Goal: Transaction & Acquisition: Purchase product/service

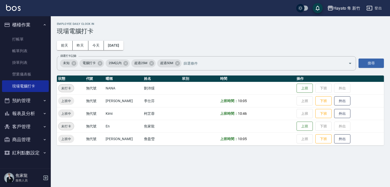
click at [266, 87] on td at bounding box center [257, 88] width 76 height 13
click at [9, 41] on link "打帳單" at bounding box center [25, 39] width 47 height 12
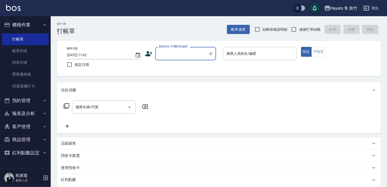
drag, startPoint x: 179, startPoint y: 59, endPoint x: 183, endPoint y: 55, distance: 6.0
click at [182, 55] on div "顧客姓名/手機號碼/編號" at bounding box center [185, 53] width 61 height 13
click at [184, 55] on input "顧客姓名/手機號碼/編號" at bounding box center [182, 53] width 49 height 9
type input "["
click at [261, 161] on div "項目消費 服務名稱/代號 服務名稱/代號 店販銷售 服務人員姓名/編號 服務人員姓名/編號 商品代號/名稱 商品代號/名稱 預收卡販賣 卡券名稱/代號 卡券名…" at bounding box center [219, 146] width 324 height 128
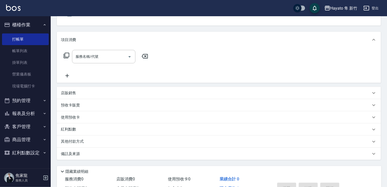
scroll to position [51, 0]
click at [36, 125] on button "客戶管理" at bounding box center [25, 126] width 47 height 13
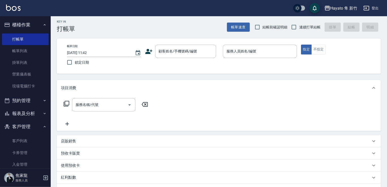
scroll to position [0, 0]
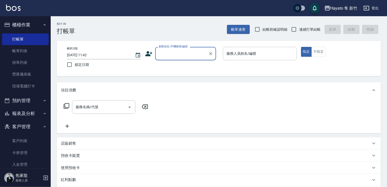
click at [174, 51] on input "顧客姓名/手機號碼/編號" at bounding box center [182, 53] width 49 height 9
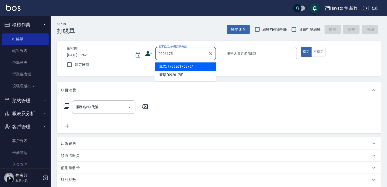
type input "騰素珍/0926175879/"
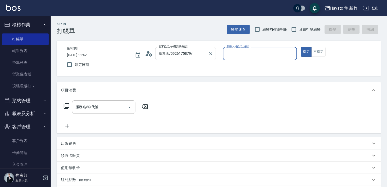
type input "Kimi(無代號)"
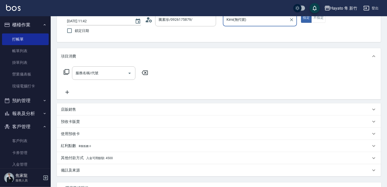
scroll to position [80, 0]
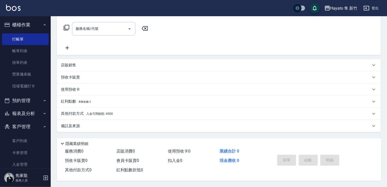
click at [122, 114] on div "其他付款方式 入金可用餘額: 4500" at bounding box center [216, 114] width 310 height 6
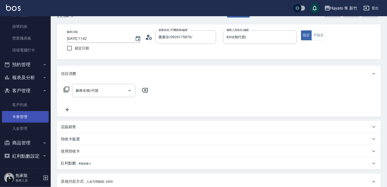
scroll to position [51, 0]
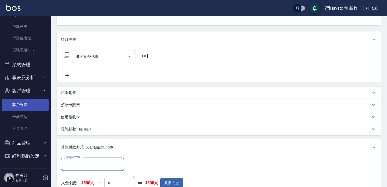
click at [24, 106] on link "客戶列表" at bounding box center [25, 105] width 47 height 12
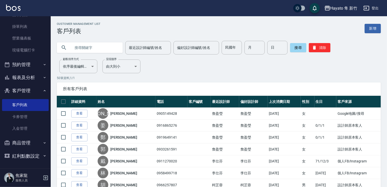
click at [97, 46] on input "text" at bounding box center [95, 48] width 48 height 14
type input "0974064"
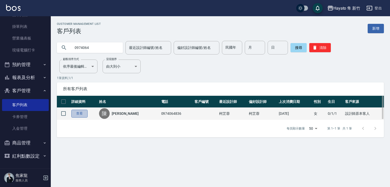
click at [80, 114] on link "查看" at bounding box center [79, 114] width 16 height 8
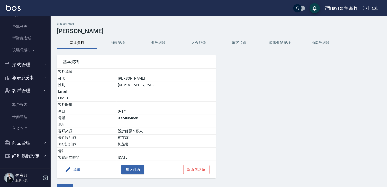
click at [121, 42] on button "消費記錄" at bounding box center [117, 43] width 41 height 12
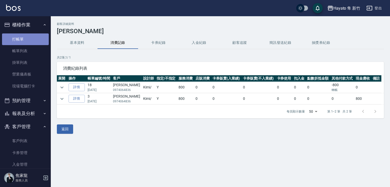
click at [26, 38] on link "打帳單" at bounding box center [25, 39] width 47 height 12
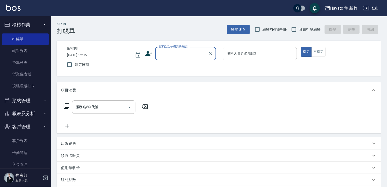
click at [190, 53] on input "顧客姓名/手機號碼/編號" at bounding box center [182, 53] width 49 height 9
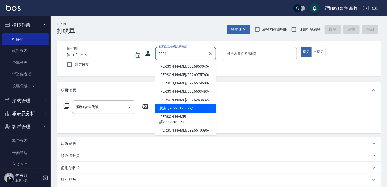
click at [167, 109] on li "騰素珍/0926175879/" at bounding box center [185, 108] width 61 height 8
type input "騰素珍/0926175879/"
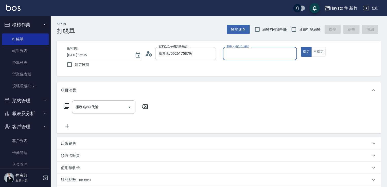
type input "Kimi(無代號)"
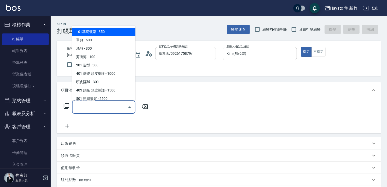
click at [83, 106] on input "服務名稱/代號" at bounding box center [99, 107] width 51 height 9
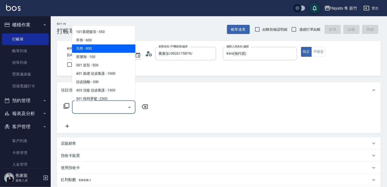
click at [97, 50] on span "洗剪 - 800" at bounding box center [103, 48] width 63 height 8
type input "洗剪(201)"
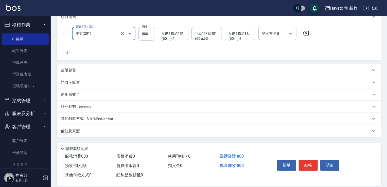
scroll to position [80, 0]
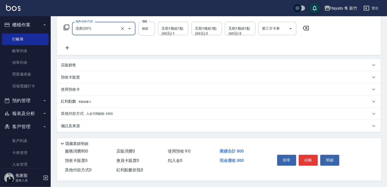
click at [90, 109] on div "其他付款方式 入金可用餘額: 4500" at bounding box center [219, 114] width 324 height 12
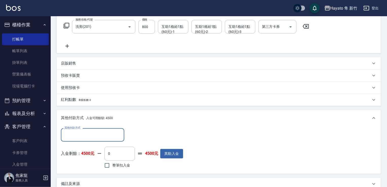
scroll to position [0, 0]
click at [106, 163] on input "整筆扣入金" at bounding box center [107, 165] width 11 height 11
checkbox input "true"
type input "800"
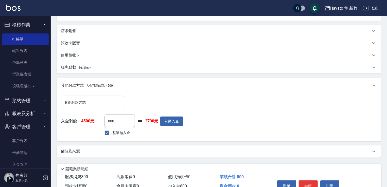
scroll to position [140, 0]
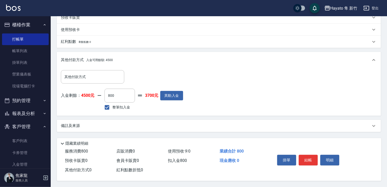
click at [93, 125] on div "備註及來源" at bounding box center [216, 125] width 310 height 5
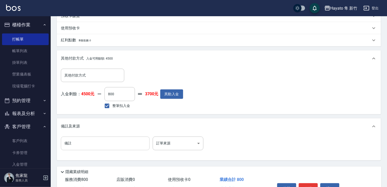
click at [102, 148] on input "備註" at bounding box center [105, 144] width 89 height 14
click at [179, 143] on body "Hayato 隼 新竹 登出 櫃檯作業 打帳單 帳單列表 掛單列表 營業儀表板 現場電腦打卡 預約管理 預約管理 報表及分析 報表目錄 店家日報表 互助日報表…" at bounding box center [193, 38] width 387 height 356
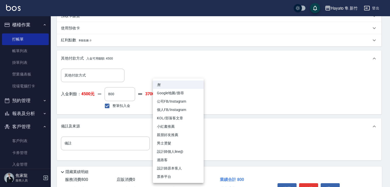
click at [179, 167] on li "設計師原本客人" at bounding box center [178, 168] width 51 height 8
type input "設計師原本客人"
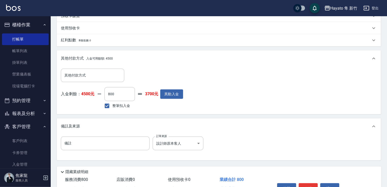
click at [252, 129] on div "備註及來源" at bounding box center [219, 127] width 324 height 16
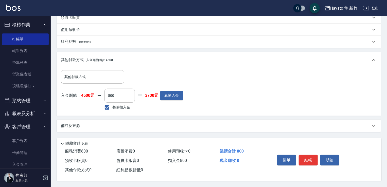
click at [240, 125] on div "備註及來源" at bounding box center [216, 125] width 310 height 5
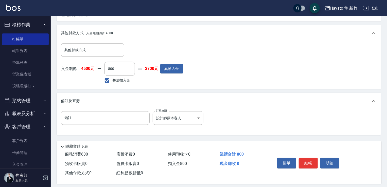
scroll to position [115, 0]
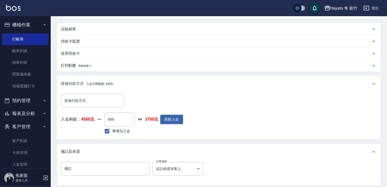
click at [138, 178] on div "備註 備註 訂單來源 設計師原本客人 設計師原本客人 訂單來源" at bounding box center [219, 172] width 316 height 20
click at [136, 167] on input "備註" at bounding box center [105, 169] width 89 height 14
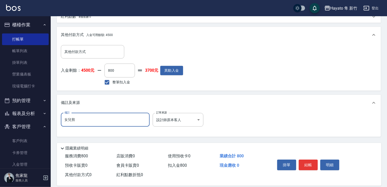
scroll to position [170, 0]
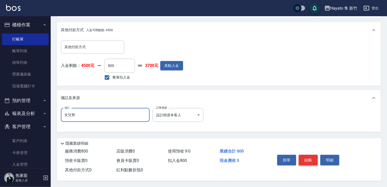
type input "女兒剪"
click at [309, 159] on button "結帳" at bounding box center [308, 160] width 19 height 11
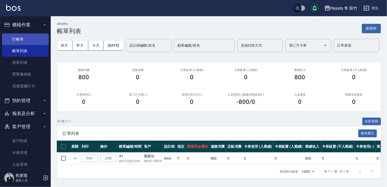
click at [19, 36] on link "打帳單" at bounding box center [25, 39] width 47 height 12
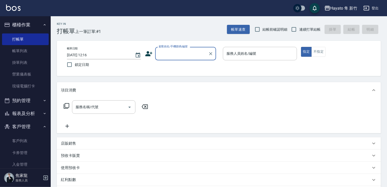
click at [168, 51] on input "顧客姓名/手機號碼/編號" at bounding box center [182, 53] width 49 height 9
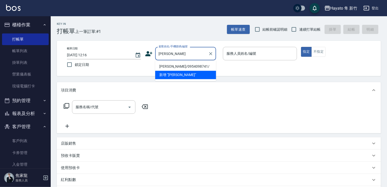
click at [170, 70] on li "[PERSON_NAME]/0954098741/" at bounding box center [185, 66] width 61 height 8
type input "[PERSON_NAME]/0954098741/"
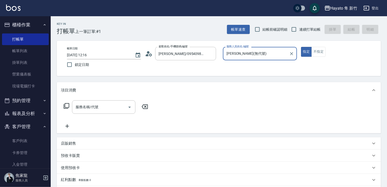
type input "[PERSON_NAME](無代號)"
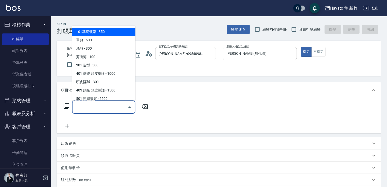
click at [119, 111] on input "服務名稱/代號" at bounding box center [99, 107] width 51 height 9
click at [89, 34] on span "101基礎髮浴 - 350" at bounding box center [103, 32] width 63 height 8
type input "101基礎髮浴 (101)"
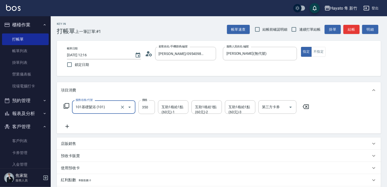
drag, startPoint x: 70, startPoint y: 141, endPoint x: 74, endPoint y: 141, distance: 3.8
click at [73, 141] on p "店販銷售" at bounding box center [68, 143] width 15 height 5
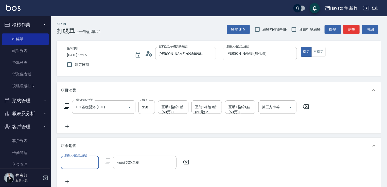
click at [78, 163] on input "服務人員姓名/編號" at bounding box center [79, 162] width 33 height 9
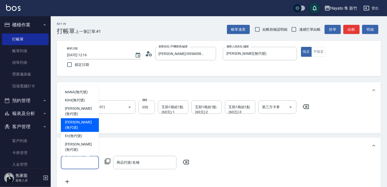
drag, startPoint x: 73, startPoint y: 133, endPoint x: 111, endPoint y: 148, distance: 40.3
click at [75, 131] on span "[PERSON_NAME] (無代號)" at bounding box center [80, 125] width 30 height 11
type input "[PERSON_NAME](無代號)"
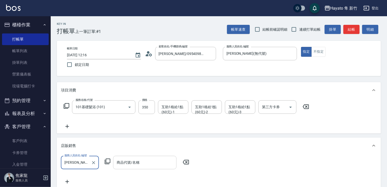
click at [124, 159] on div "商品代號/名稱" at bounding box center [144, 162] width 63 height 13
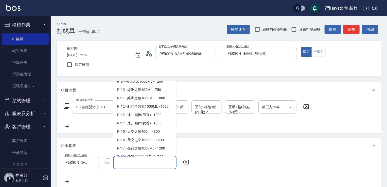
scroll to position [273, 0]
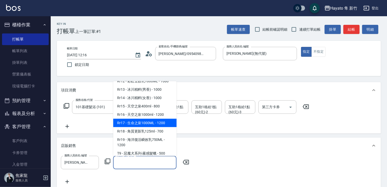
click at [137, 127] on span "Rr17 - 生命之泉1000ML - 1200" at bounding box center [144, 123] width 63 height 8
type input "生命之泉1000ML"
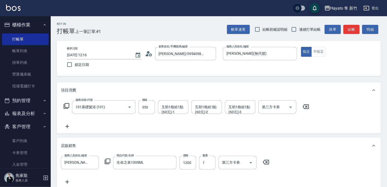
click at [184, 174] on div "服務人員姓名/編號 [PERSON_NAME](無代號) 服務人員姓名/編號 商品代號/名稱 生命之泉1000ML 商品代號/名稱 價格 1200 價格 數量…" at bounding box center [219, 170] width 316 height 29
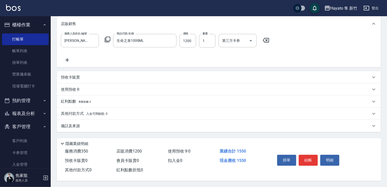
scroll to position [124, 0]
click at [146, 128] on div "備註及來源" at bounding box center [219, 126] width 324 height 12
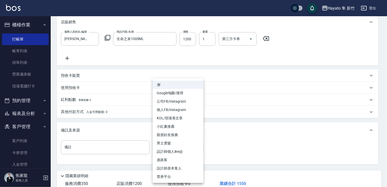
click at [166, 148] on body "[PERSON_NAME] 新竹 登出 櫃檯作業 打帳單 帳單列表 掛單列表 營業儀表板 現場電腦打卡 預約管理 預約管理 報表及分析 報表目錄 店家日報表 …" at bounding box center [193, 48] width 387 height 344
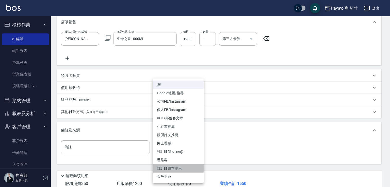
click at [179, 169] on li "設計師原本客人" at bounding box center [178, 168] width 51 height 8
type input "設計師原本客人"
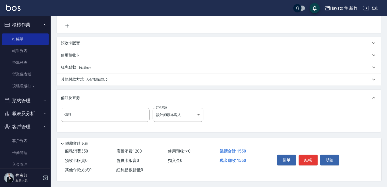
scroll to position [158, 0]
click at [305, 159] on button "結帳" at bounding box center [308, 160] width 19 height 11
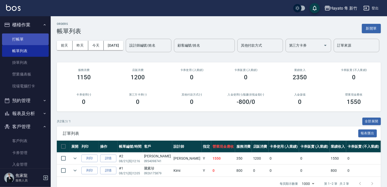
click at [20, 37] on link "打帳單" at bounding box center [25, 39] width 47 height 12
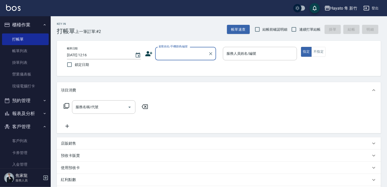
click at [196, 53] on input "顧客姓名/手機號碼/編號" at bounding box center [182, 53] width 49 height 9
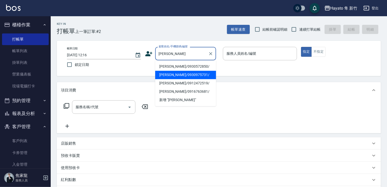
click at [172, 77] on li "[PERSON_NAME]/0930975731/" at bounding box center [185, 75] width 61 height 8
type input "[PERSON_NAME]/0930975731/"
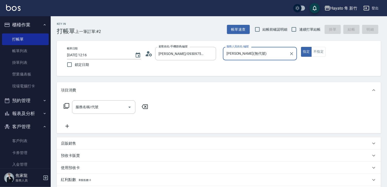
type input "[PERSON_NAME](無代號)"
click at [112, 104] on input "服務名稱/代號" at bounding box center [99, 107] width 51 height 9
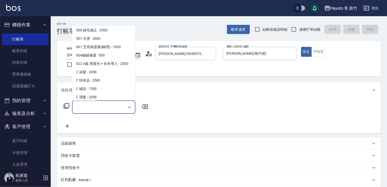
scroll to position [88, 0]
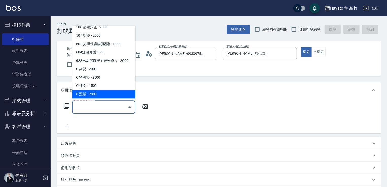
click at [117, 132] on div "項目消費 服務名稱/代號 服務名稱/代號 店販銷售 服務人員姓名/編號 服務人員姓名/編號 商品代號/名稱 商品代號/名稱 預收卡販賣 卡券名稱/代號 卡券名…" at bounding box center [219, 146] width 324 height 128
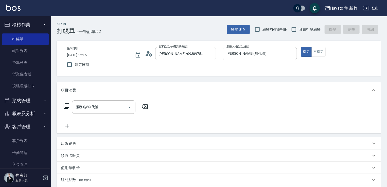
click at [105, 144] on div "店販銷售" at bounding box center [216, 143] width 310 height 5
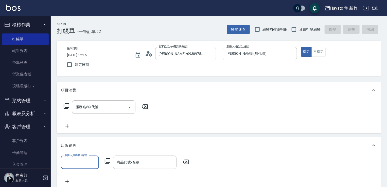
scroll to position [0, 0]
click at [93, 161] on input "服務人員姓名/編號" at bounding box center [79, 162] width 33 height 9
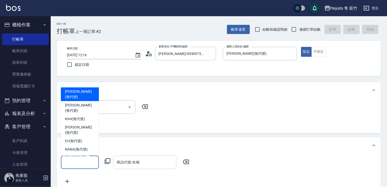
drag, startPoint x: 78, startPoint y: 109, endPoint x: 134, endPoint y: 160, distance: 75.6
click at [79, 100] on span "[PERSON_NAME] (無代號)" at bounding box center [80, 94] width 30 height 11
type input "[PERSON_NAME](無代號)"
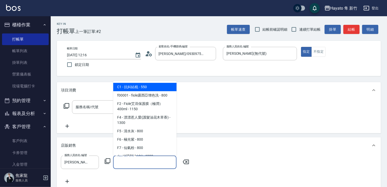
click at [136, 161] on input "商品代號/名稱" at bounding box center [144, 162] width 59 height 9
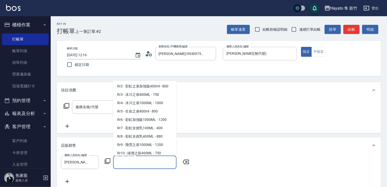
scroll to position [178, 0]
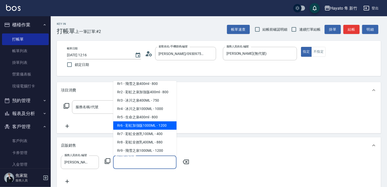
click at [148, 129] on span "Rr6 - 彩虹加強版1000ML - 1200" at bounding box center [144, 126] width 63 height 8
type input "彩虹加強版1000ML"
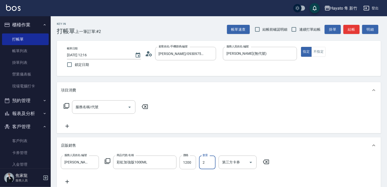
type input "2"
click at [294, 159] on div "服務人員姓名/編號 [PERSON_NAME](無代號) 服務人員姓名/編號 商品代號/名稱 彩虹加強版1000ML 商品代號/名稱 價格 1200 價格 數…" at bounding box center [219, 170] width 316 height 29
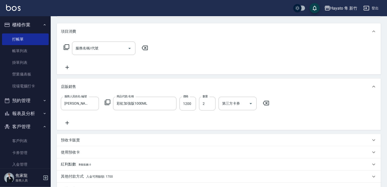
scroll to position [102, 0]
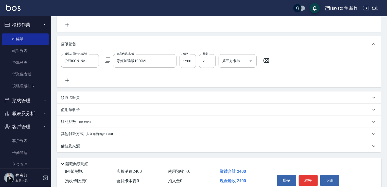
click at [261, 152] on div "備註及來源" at bounding box center [219, 146] width 324 height 12
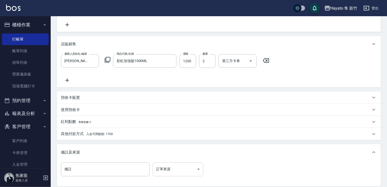
click at [187, 166] on body "Hayato 隼 新竹 登出 櫃檯作業 打帳單 帳單列表 掛單列表 營業儀表板 現場電腦打卡 預約管理 預約管理 報表及分析 報表目錄 店家日報表 互助日報表…" at bounding box center [193, 69] width 387 height 343
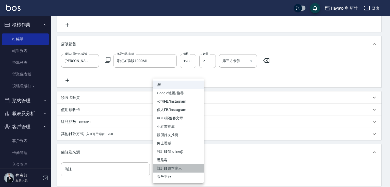
click at [183, 167] on li "設計師原本客人" at bounding box center [178, 168] width 51 height 8
type input "設計師原本客人"
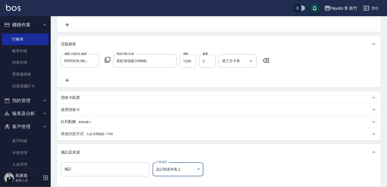
click at [106, 136] on p "其他付款方式 入金可用餘額: 1700" at bounding box center [87, 134] width 52 height 6
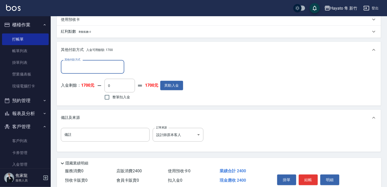
scroll to position [213, 0]
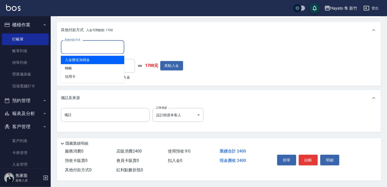
click at [75, 43] on input "其他付款方式" at bounding box center [92, 47] width 59 height 9
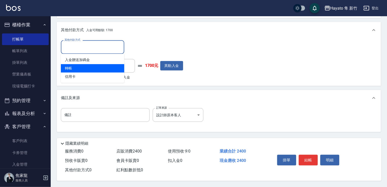
click at [85, 68] on span "轉帳" at bounding box center [92, 68] width 63 height 8
type input "轉帳"
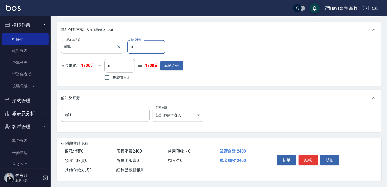
drag, startPoint x: 137, startPoint y: 43, endPoint x: 123, endPoint y: 44, distance: 14.0
click at [123, 44] on div "其他付款方式 轉帳 其他付款方式 轉帳金額 0 轉帳金額" at bounding box center [122, 47] width 122 height 14
type input "2400"
click at [203, 78] on div "其他付款方式 轉帳 其他付款方式 轉帳金額 2400 轉帳金額 入金剩餘： 1700元 0 ​ 整筆扣入金 1700元 異動入金" at bounding box center [219, 61] width 316 height 42
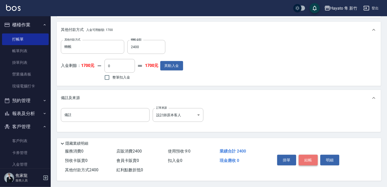
click at [306, 157] on button "結帳" at bounding box center [308, 160] width 19 height 11
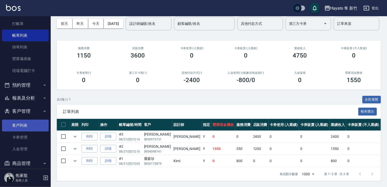
scroll to position [36, 0]
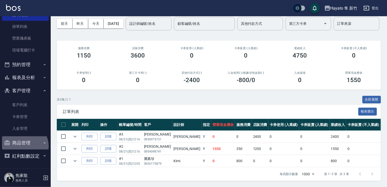
click at [24, 146] on button "商品管理" at bounding box center [25, 143] width 47 height 13
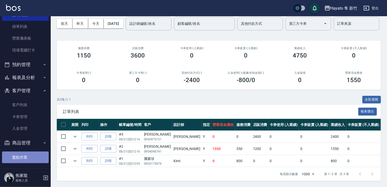
click at [32, 157] on link "盤點作業" at bounding box center [25, 158] width 47 height 12
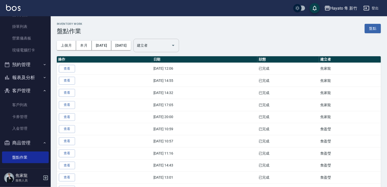
click at [176, 50] on div "建立者" at bounding box center [156, 45] width 46 height 13
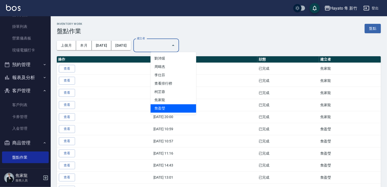
click at [164, 109] on li "詹盈瑩" at bounding box center [174, 109] width 46 height 8
type input "詹盈瑩"
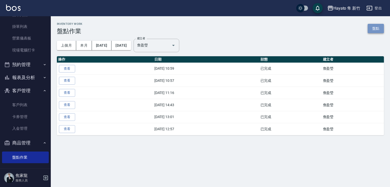
click at [374, 29] on link "盤點" at bounding box center [375, 28] width 16 height 9
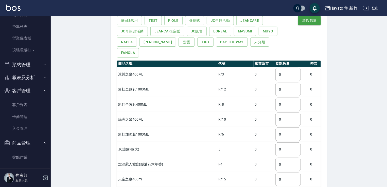
scroll to position [33, 0]
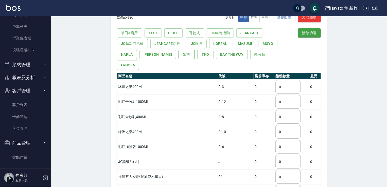
click at [179, 54] on button "宏雲" at bounding box center [187, 54] width 16 height 9
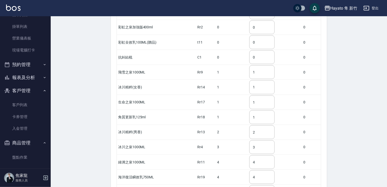
scroll to position [236, 0]
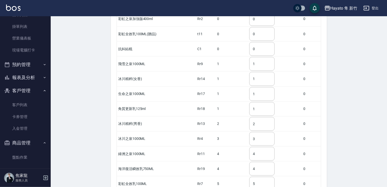
click at [20, 76] on button "報表及分析" at bounding box center [25, 77] width 47 height 13
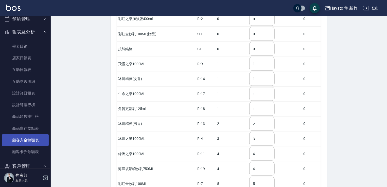
scroll to position [112, 0]
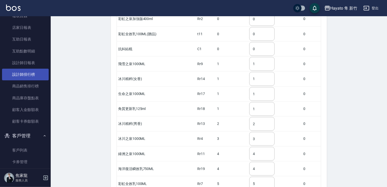
click at [21, 74] on link "設計師排行榜" at bounding box center [25, 75] width 47 height 12
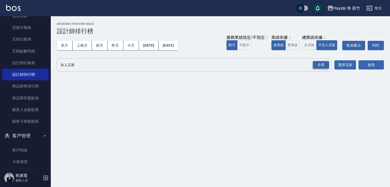
drag, startPoint x: 318, startPoint y: 66, endPoint x: 328, endPoint y: 66, distance: 10.2
click at [318, 65] on div "全選" at bounding box center [321, 65] width 16 height 8
click at [365, 66] on button "搜尋" at bounding box center [370, 65] width 25 height 9
